Goal: Task Accomplishment & Management: Complete application form

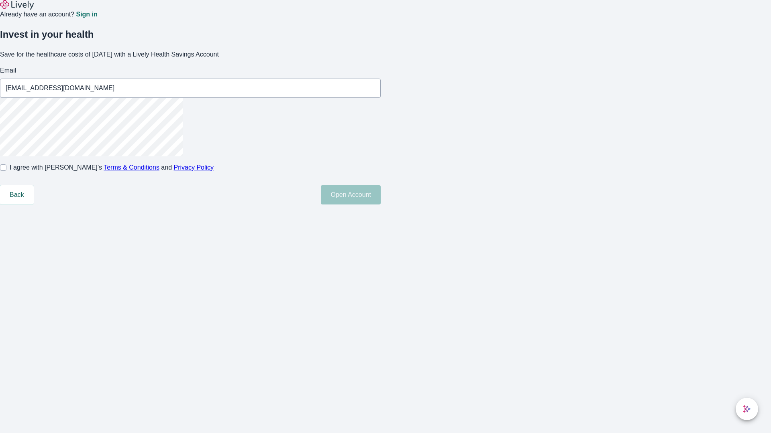
click at [6, 171] on input "I agree with Lively’s Terms & Conditions and Privacy Policy" at bounding box center [3, 168] width 6 height 6
checkbox input "true"
click at [380, 205] on button "Open Account" at bounding box center [351, 194] width 60 height 19
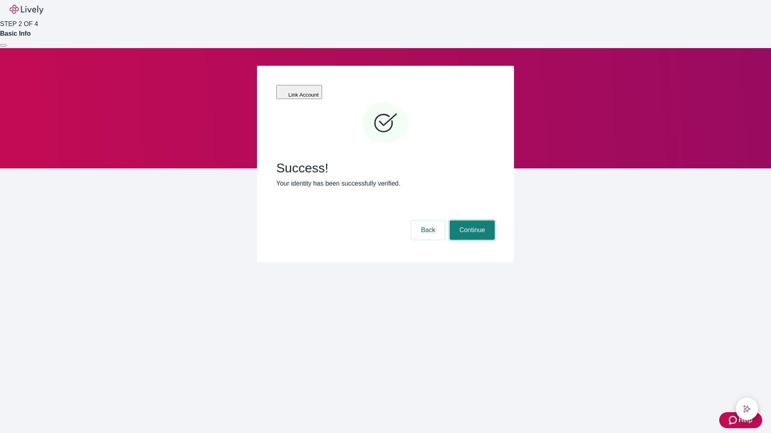
click at [471, 221] on button "Continue" at bounding box center [471, 230] width 45 height 19
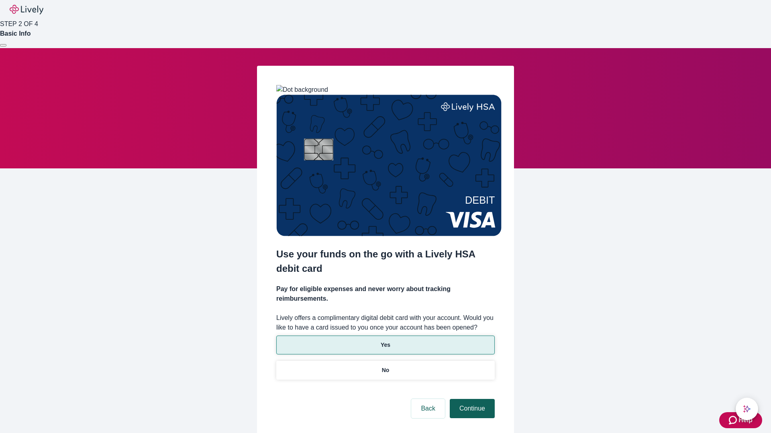
click at [385, 366] on p "No" at bounding box center [386, 370] width 8 height 8
click at [471, 399] on button "Continue" at bounding box center [471, 408] width 45 height 19
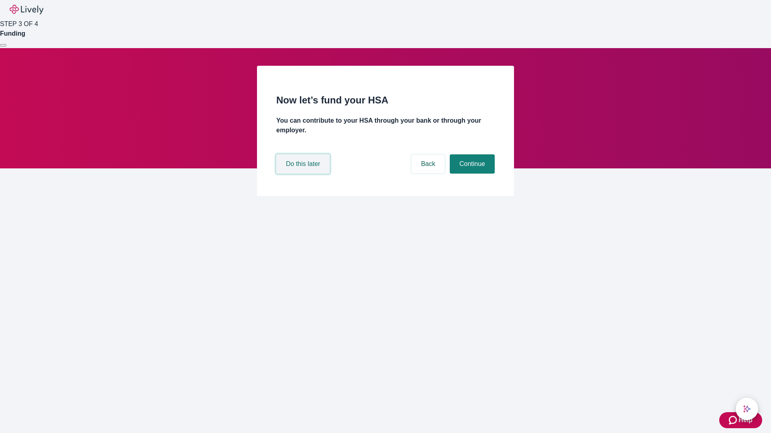
click at [304, 174] on button "Do this later" at bounding box center [302, 164] width 53 height 19
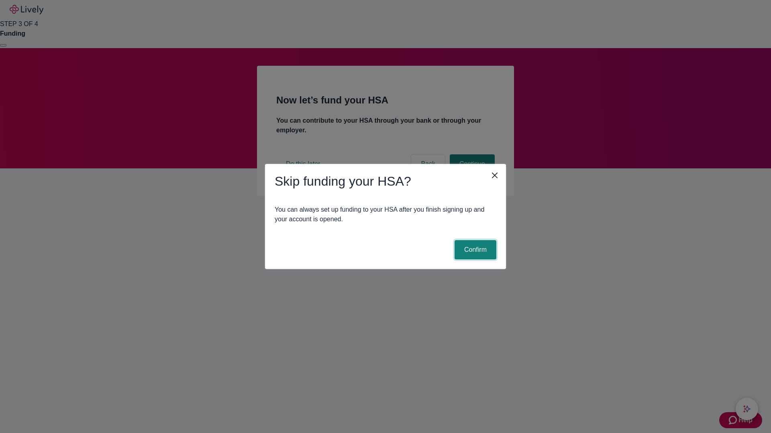
click at [474, 250] on button "Confirm" at bounding box center [475, 249] width 42 height 19
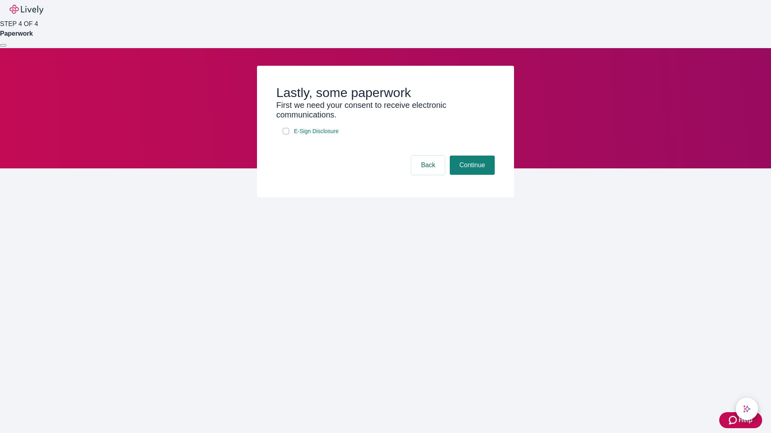
click at [286, 134] on input "E-Sign Disclosure" at bounding box center [286, 131] width 6 height 6
checkbox input "true"
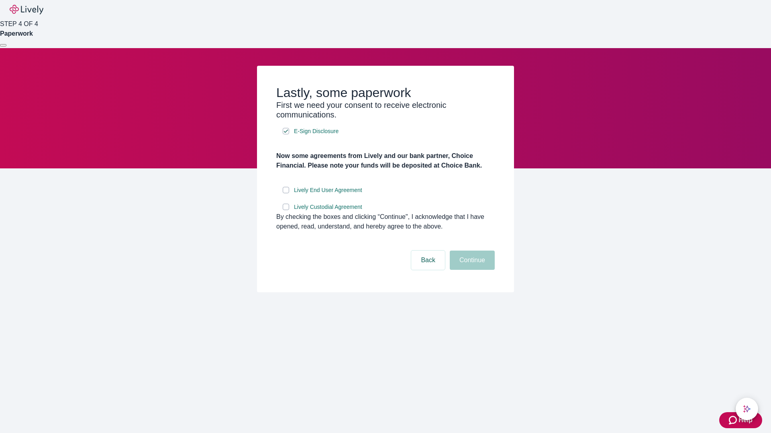
click at [286, 193] on input "Lively End User Agreement" at bounding box center [286, 190] width 6 height 6
checkbox input "true"
click at [286, 210] on input "Lively Custodial Agreement" at bounding box center [286, 207] width 6 height 6
checkbox input "true"
click at [471, 270] on button "Continue" at bounding box center [471, 260] width 45 height 19
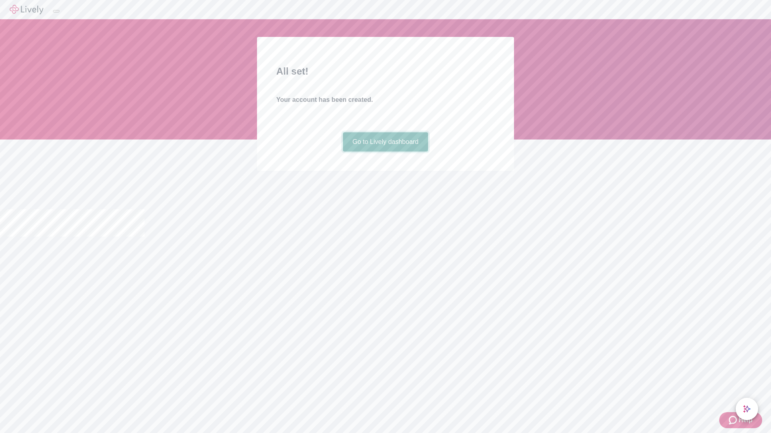
click at [385, 152] on link "Go to Lively dashboard" at bounding box center [385, 141] width 85 height 19
